Goal: Task Accomplishment & Management: Use online tool/utility

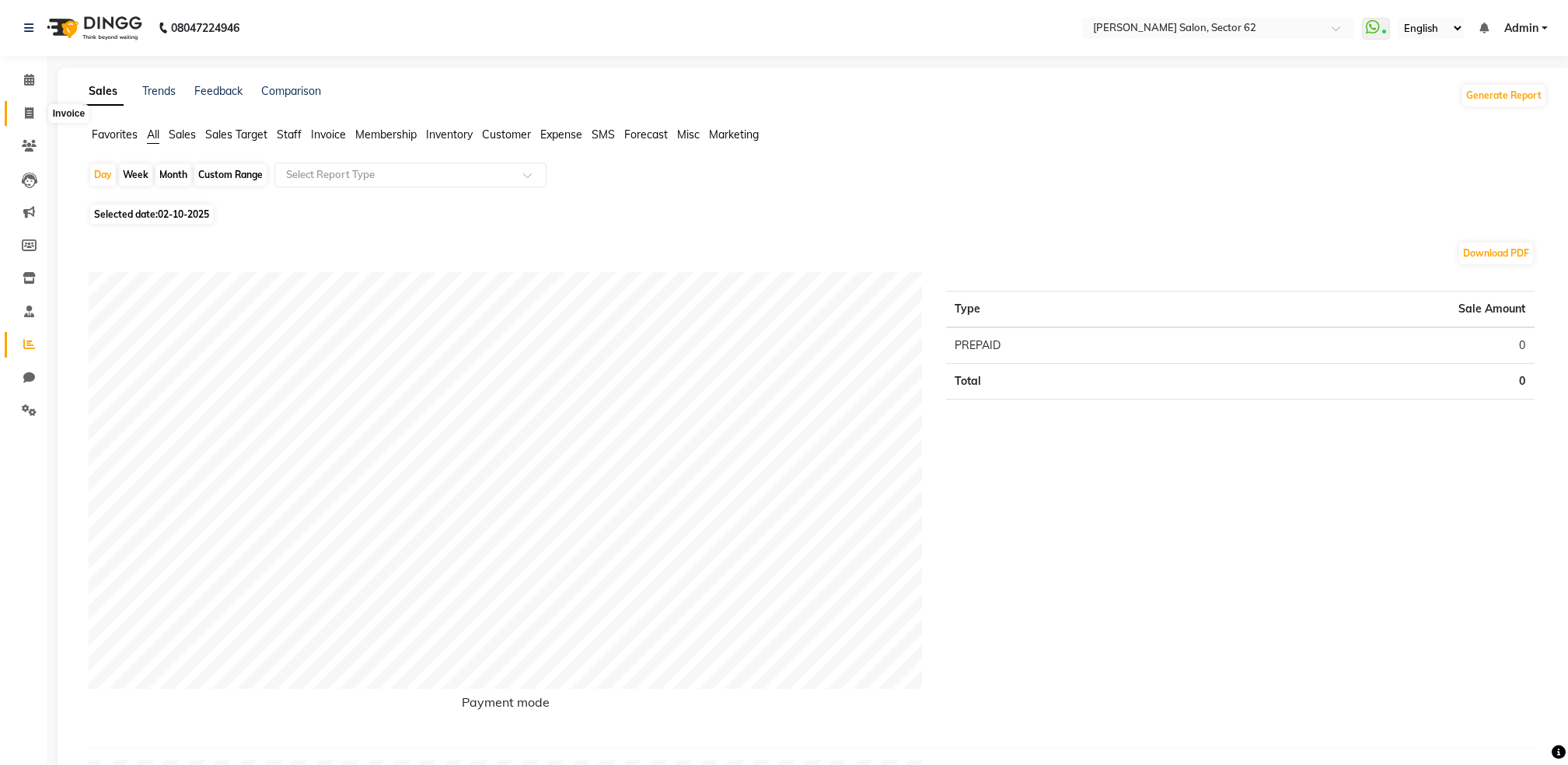
click at [21, 108] on span at bounding box center [29, 114] width 27 height 18
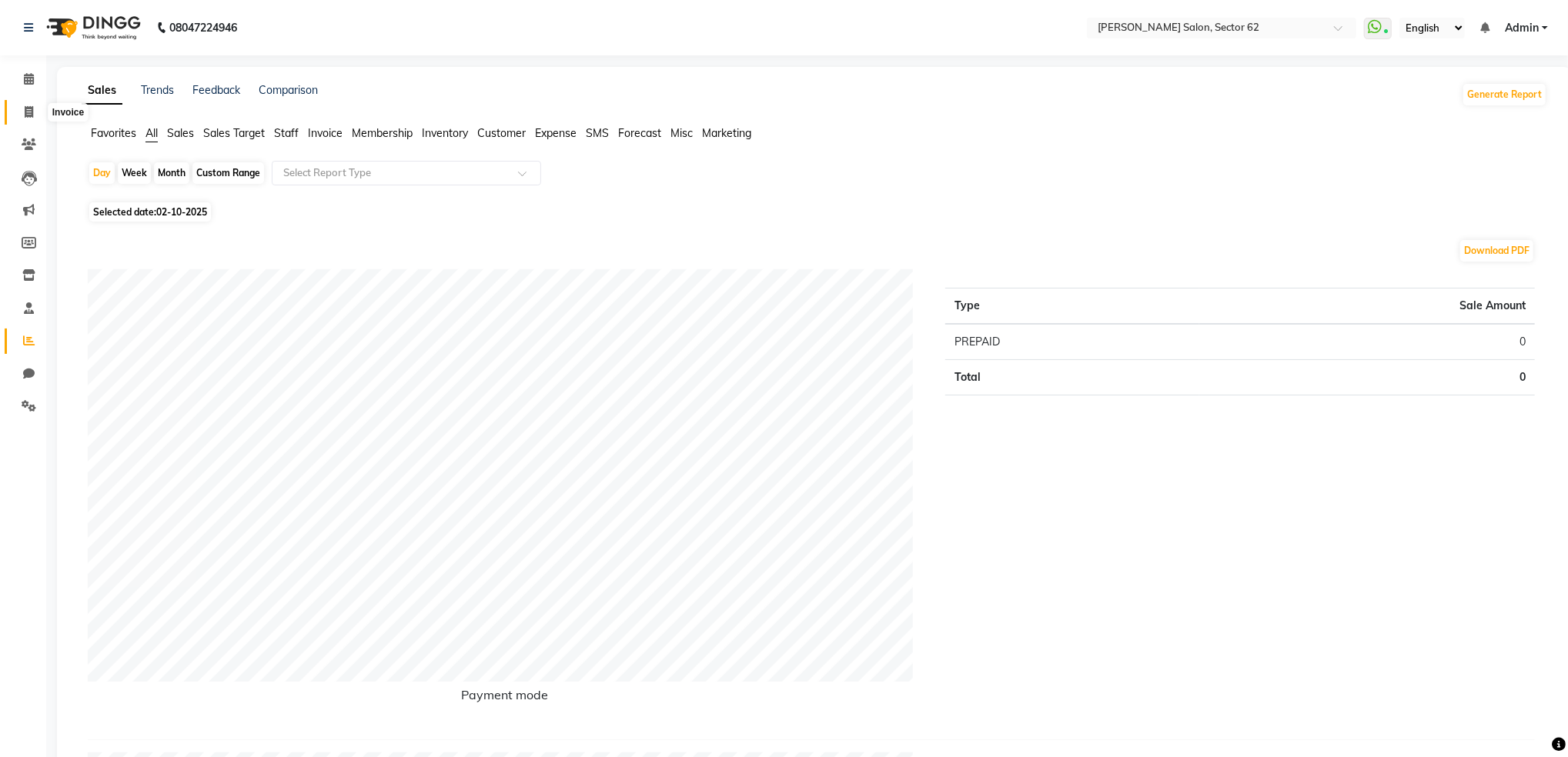
select select "service"
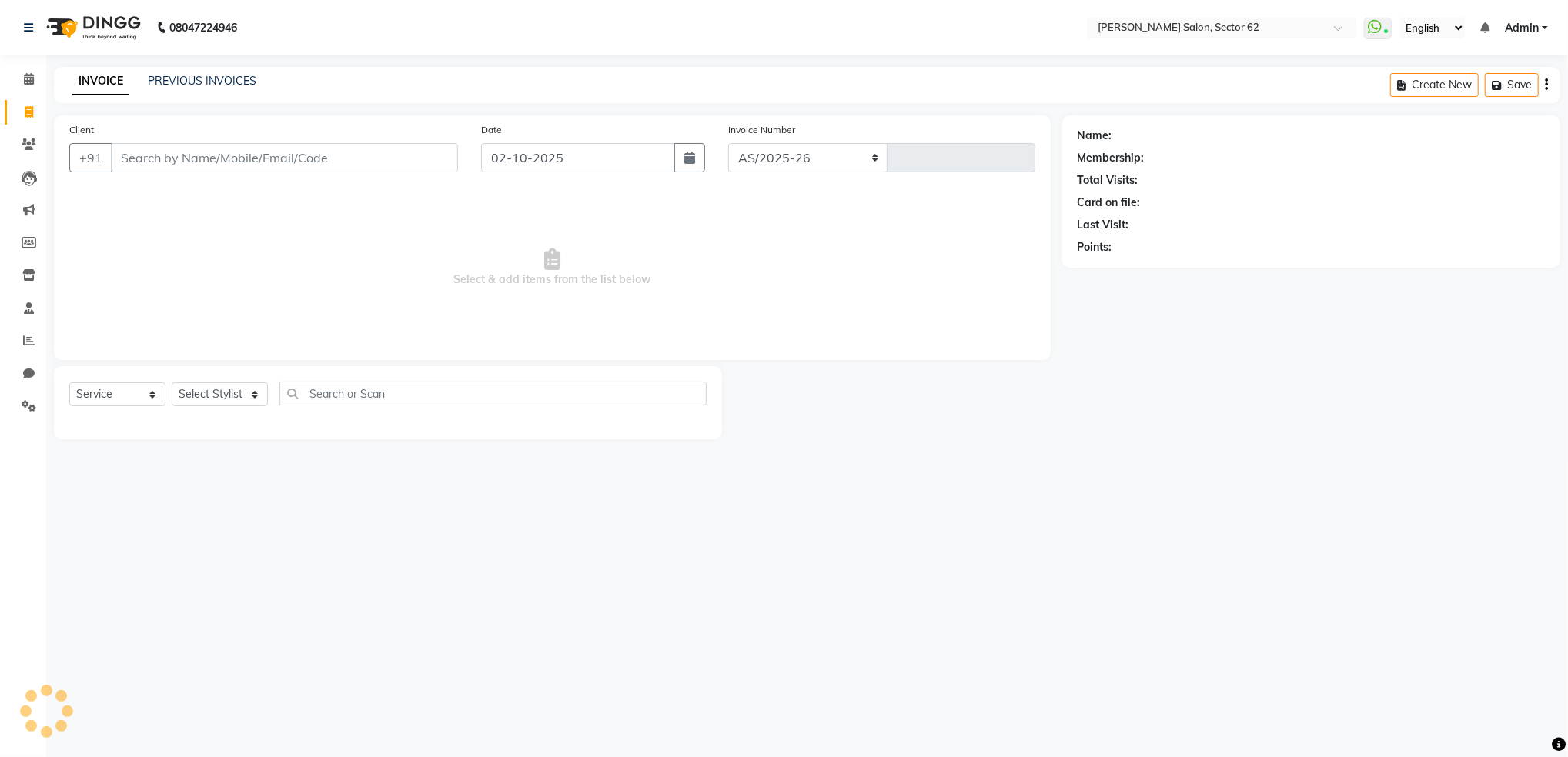
select select "8124"
type input "1164"
select select "82265"
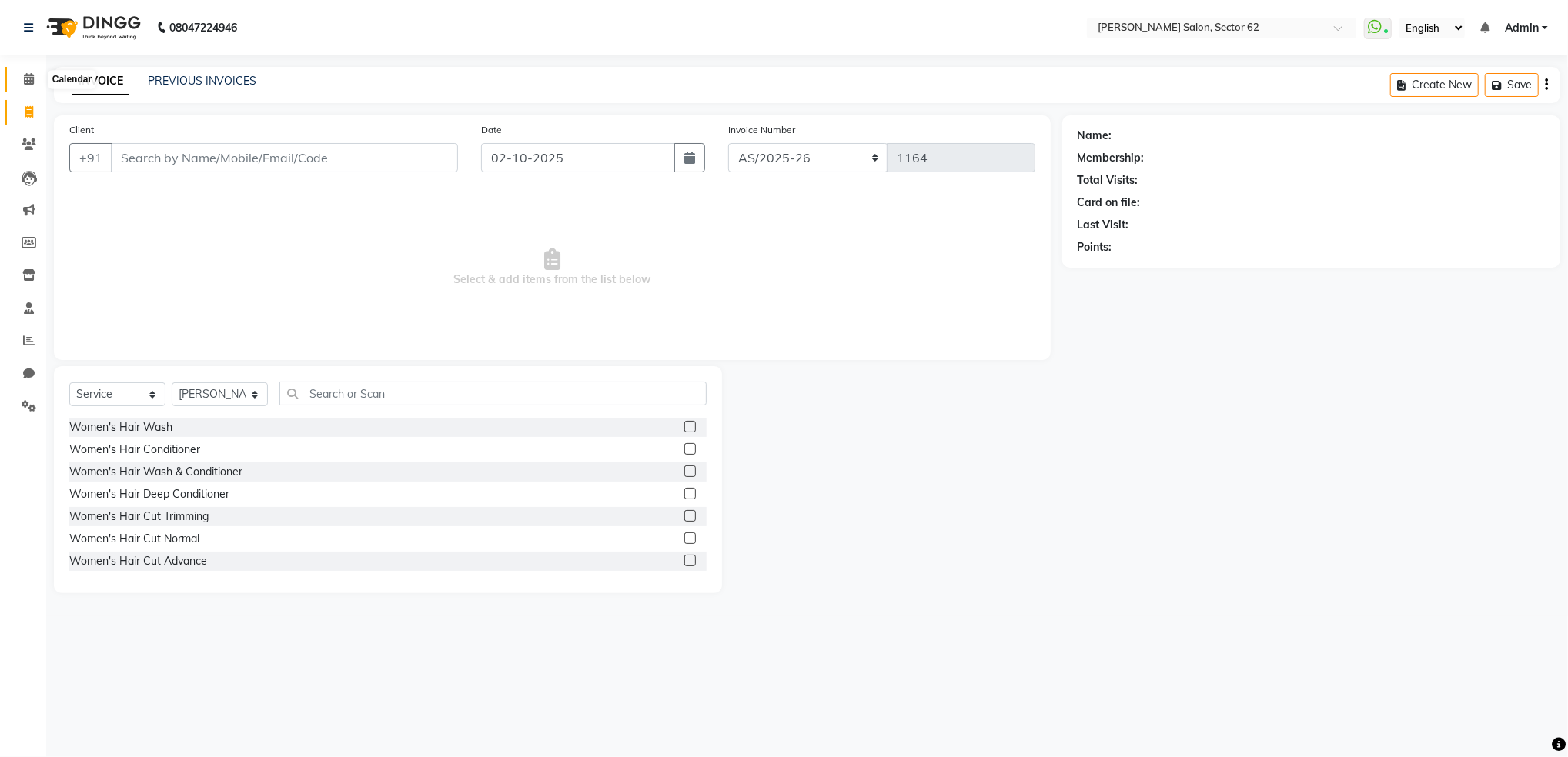
click at [29, 78] on icon at bounding box center [28, 79] width 10 height 11
